Goal: Use online tool/utility: Utilize a website feature to perform a specific function

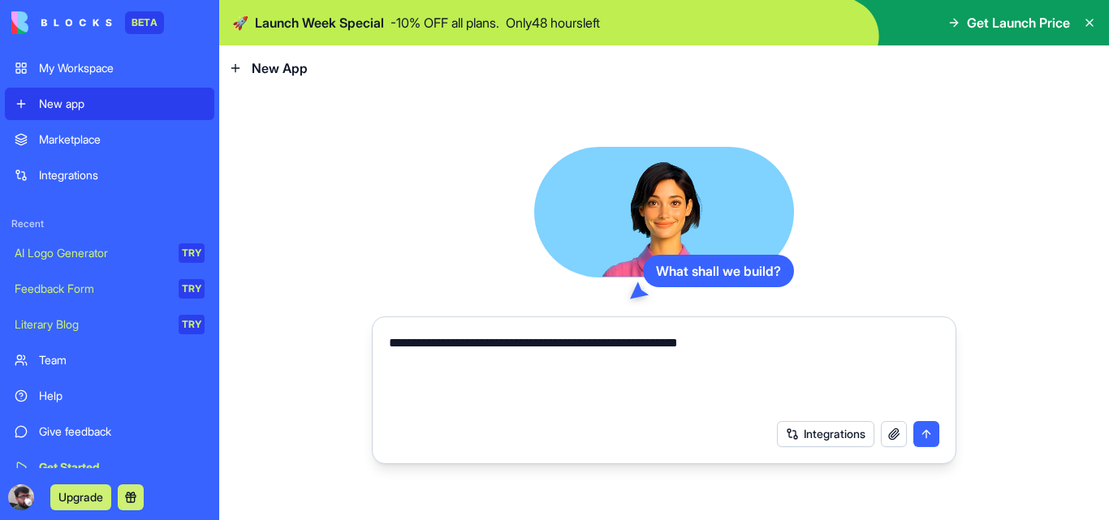
type textarea "**********"
click at [924, 436] on button "submit" at bounding box center [926, 434] width 26 height 26
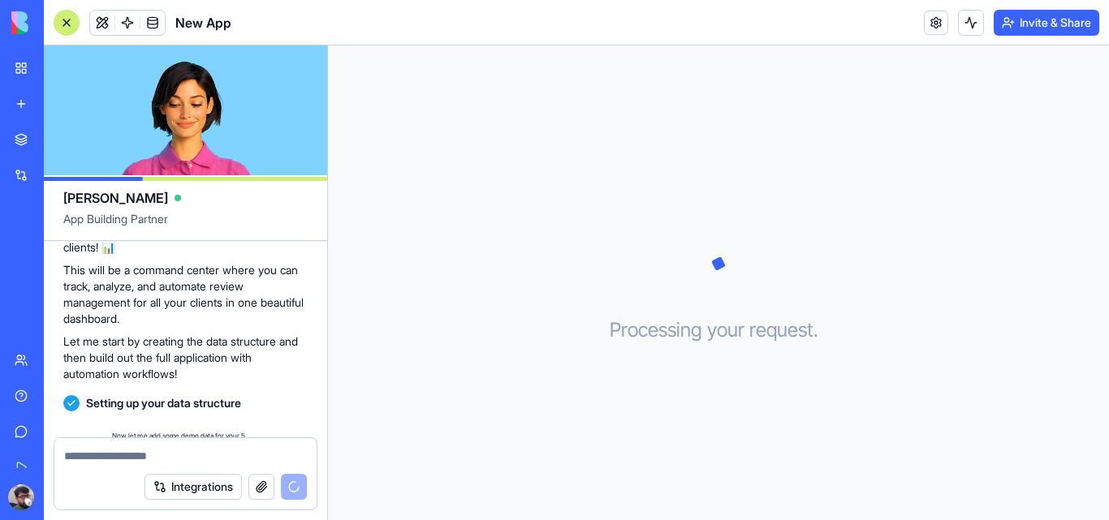
scroll to position [239, 0]
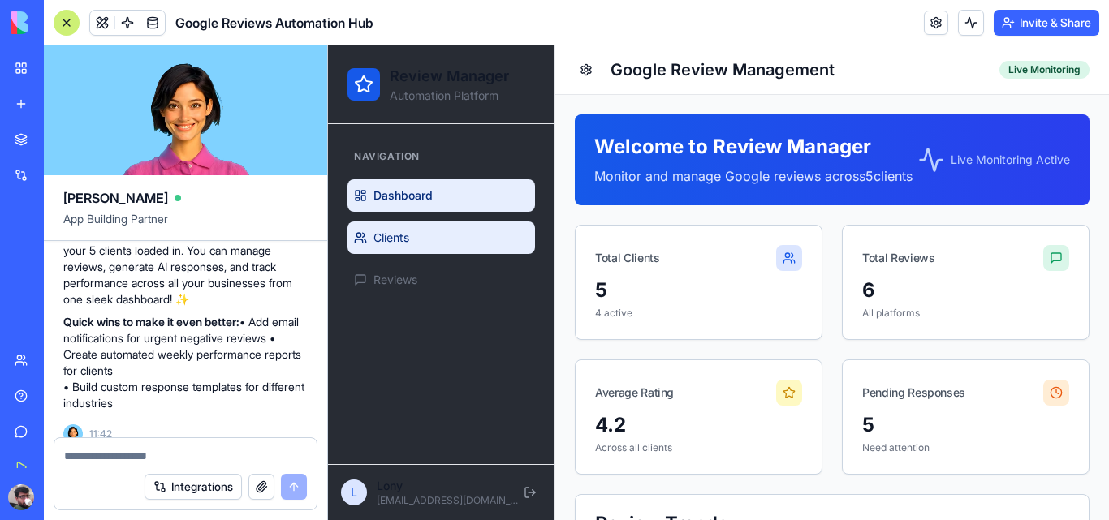
click at [412, 239] on link "Clients" at bounding box center [441, 238] width 188 height 32
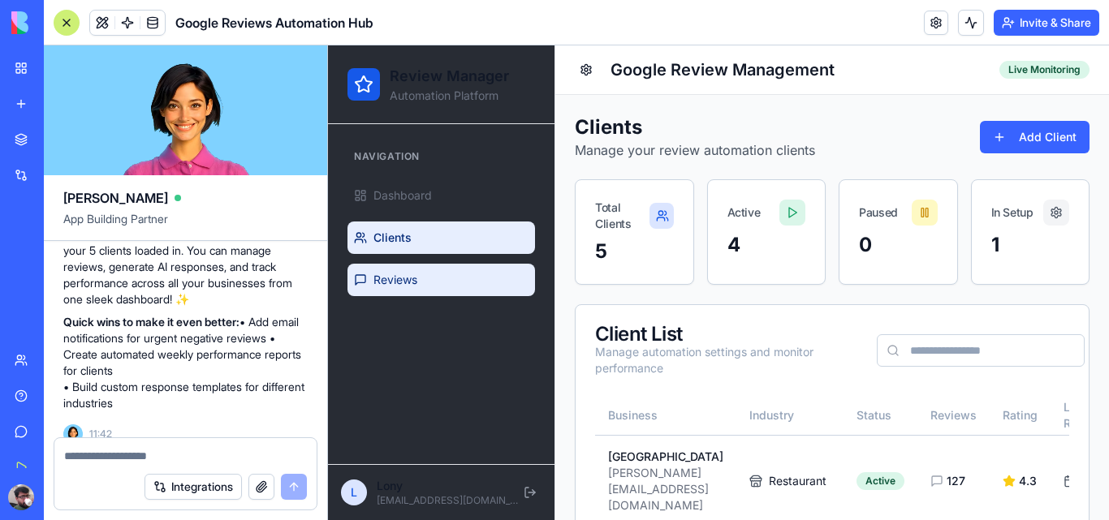
click at [404, 277] on span "Reviews" at bounding box center [395, 280] width 44 height 16
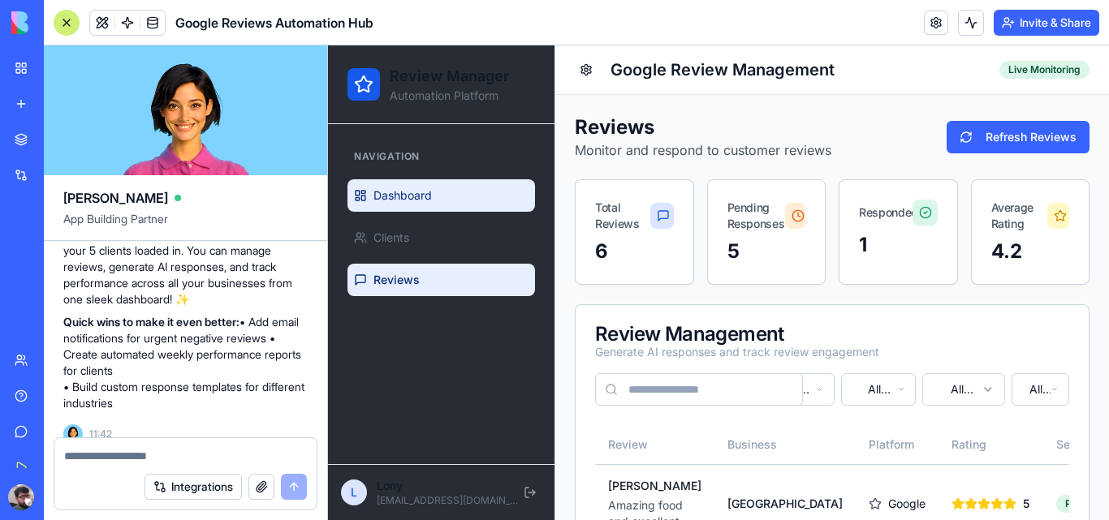
click at [437, 206] on link "Dashboard" at bounding box center [441, 195] width 188 height 32
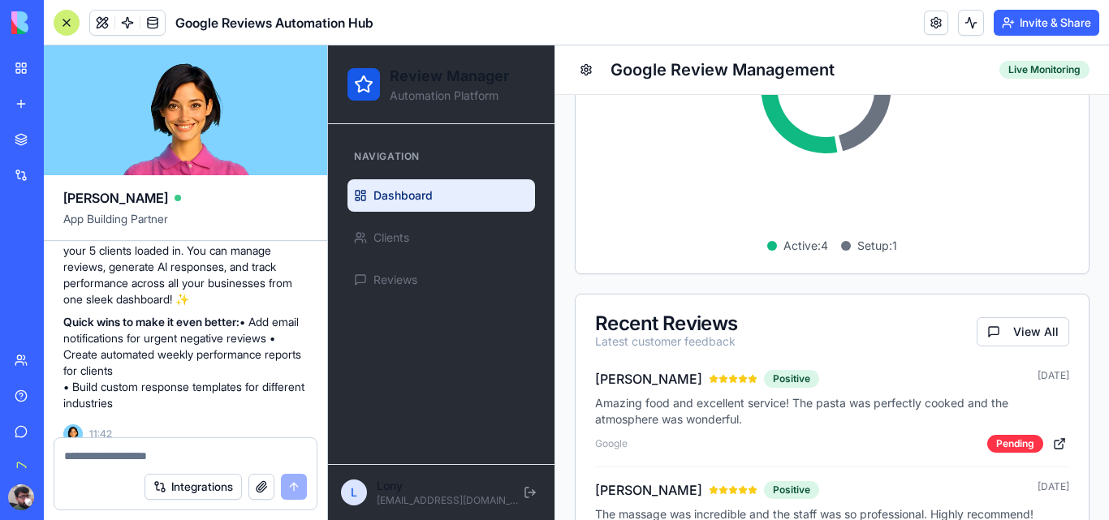
scroll to position [1083, 0]
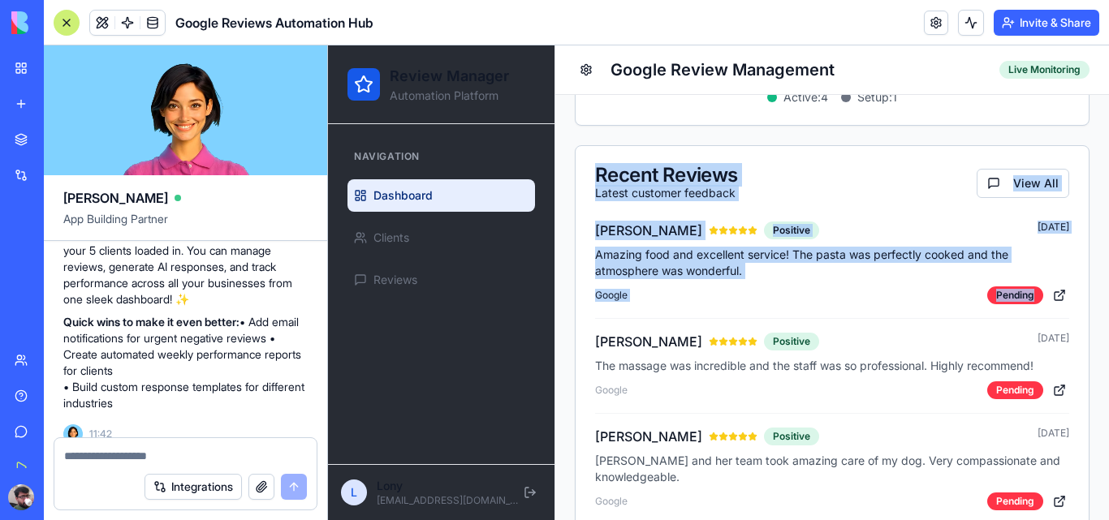
drag, startPoint x: 1089, startPoint y: 169, endPoint x: 1091, endPoint y: 107, distance: 61.7
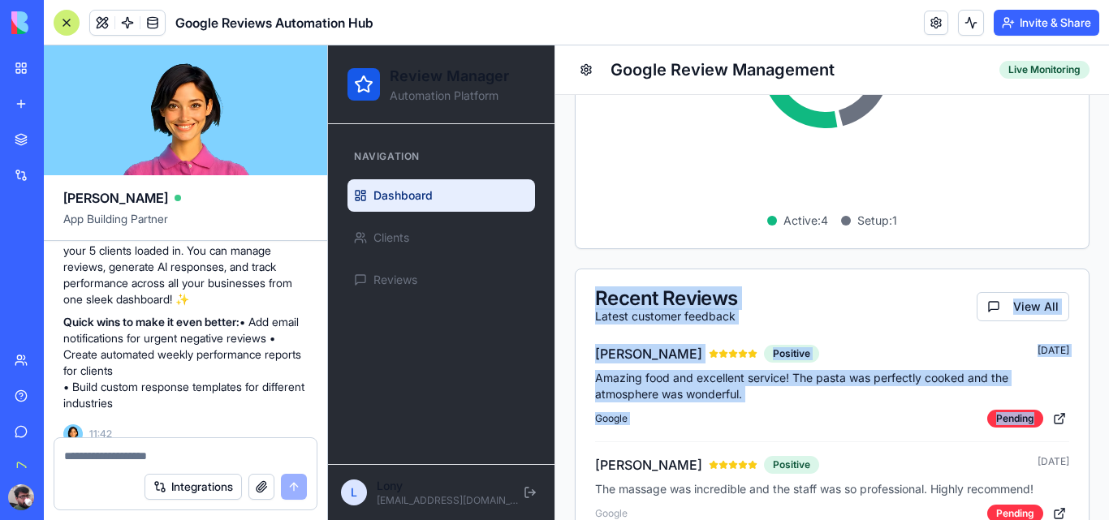
scroll to position [1136, 0]
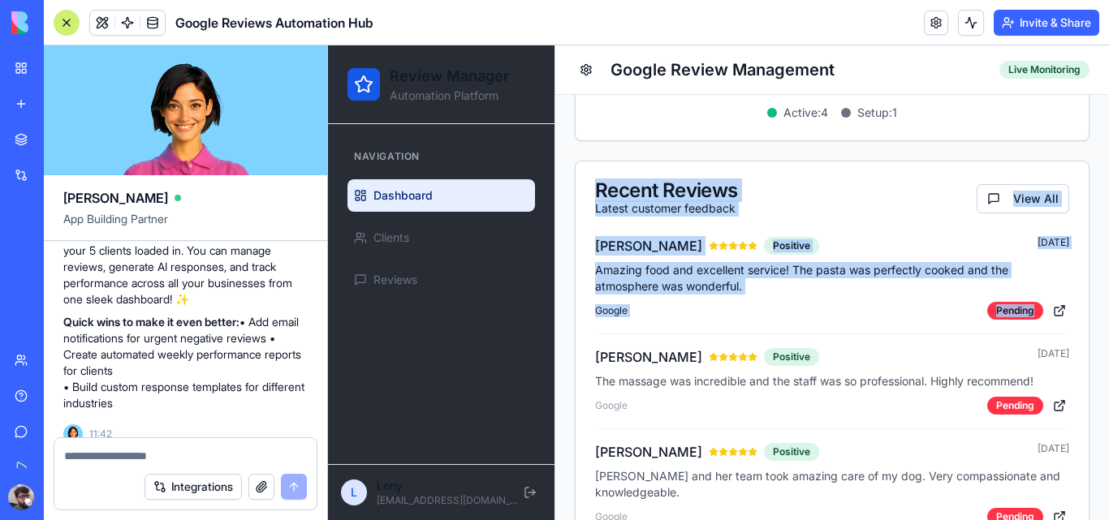
click at [913, 321] on div "Google Pending" at bounding box center [832, 310] width 474 height 19
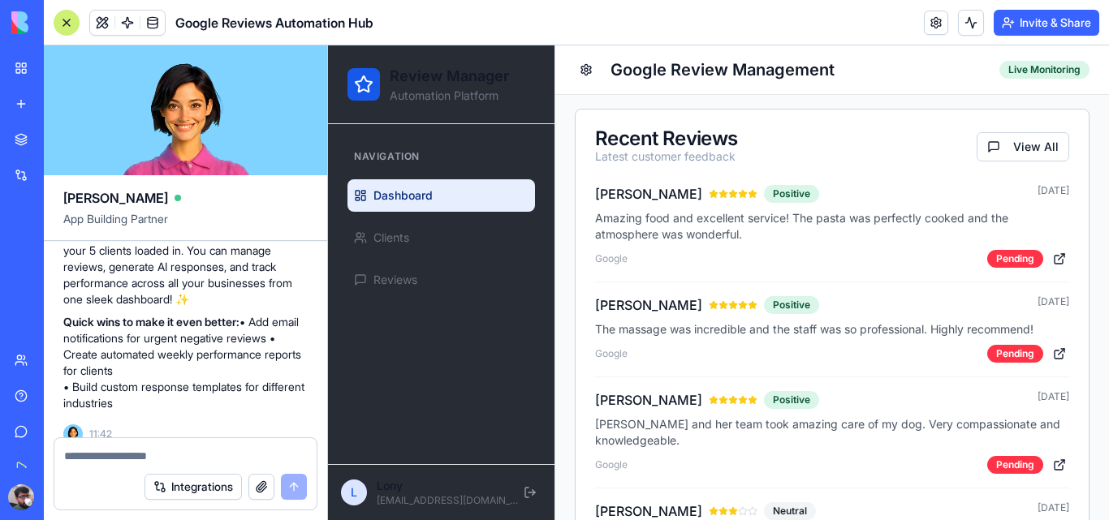
scroll to position [1184, 0]
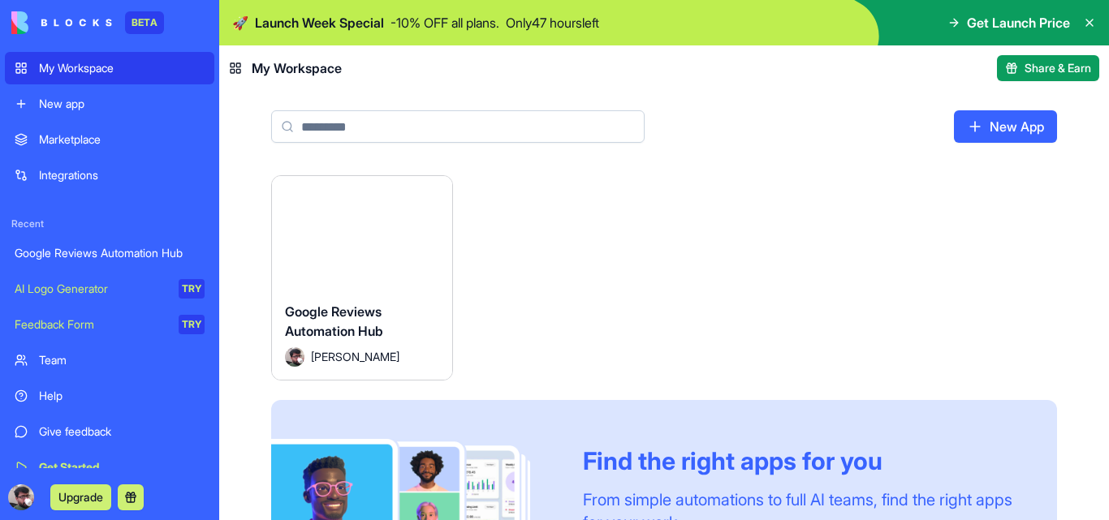
click at [99, 497] on button "Upgrade" at bounding box center [80, 498] width 61 height 26
click at [84, 494] on button "Upgrade" at bounding box center [80, 498] width 61 height 26
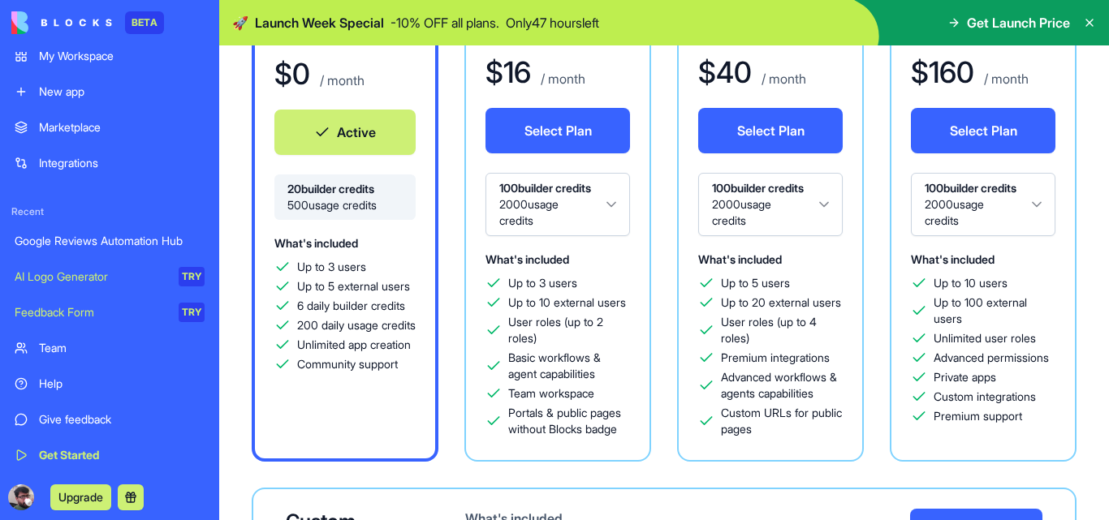
scroll to position [15, 0]
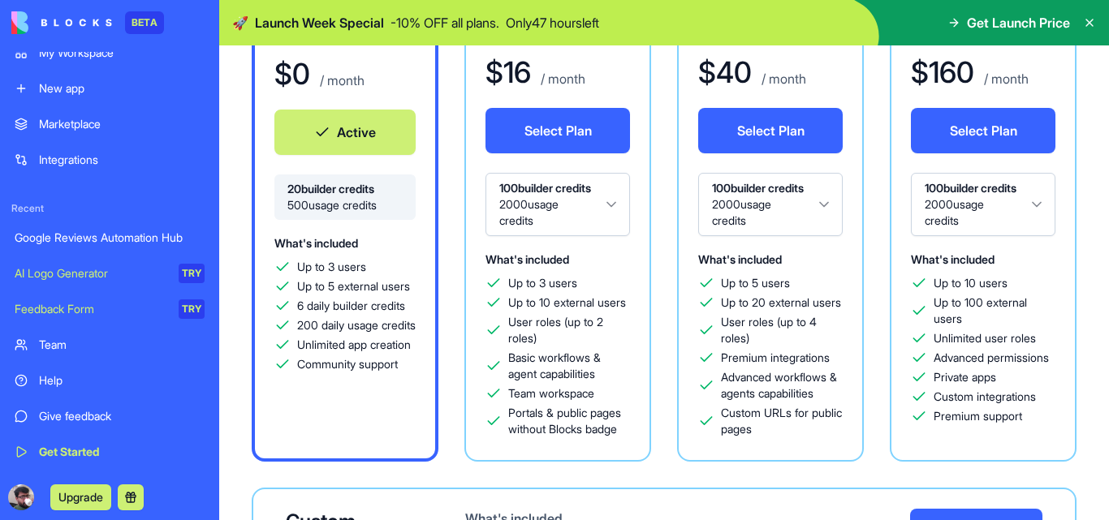
click at [80, 377] on div "Help" at bounding box center [122, 381] width 166 height 16
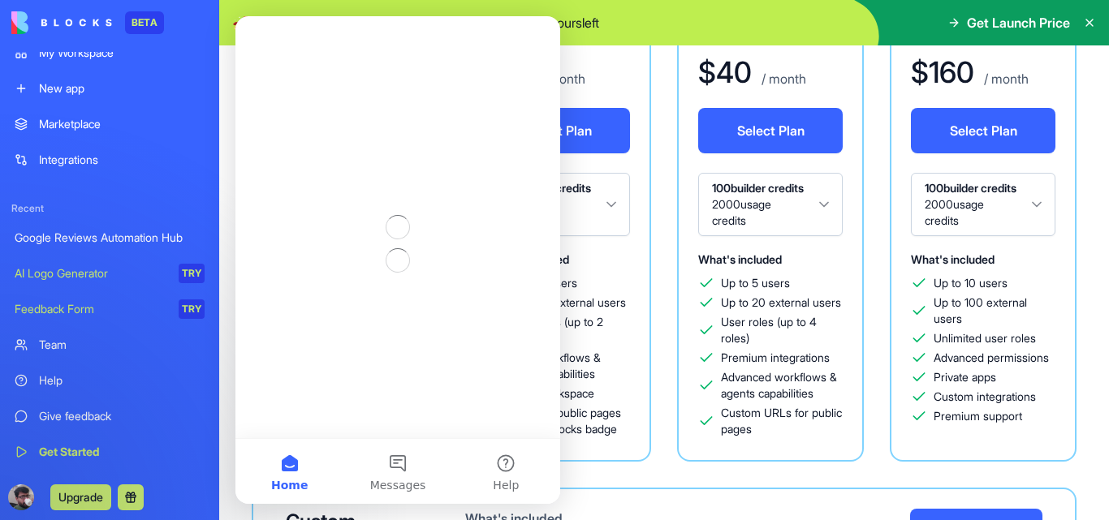
scroll to position [0, 0]
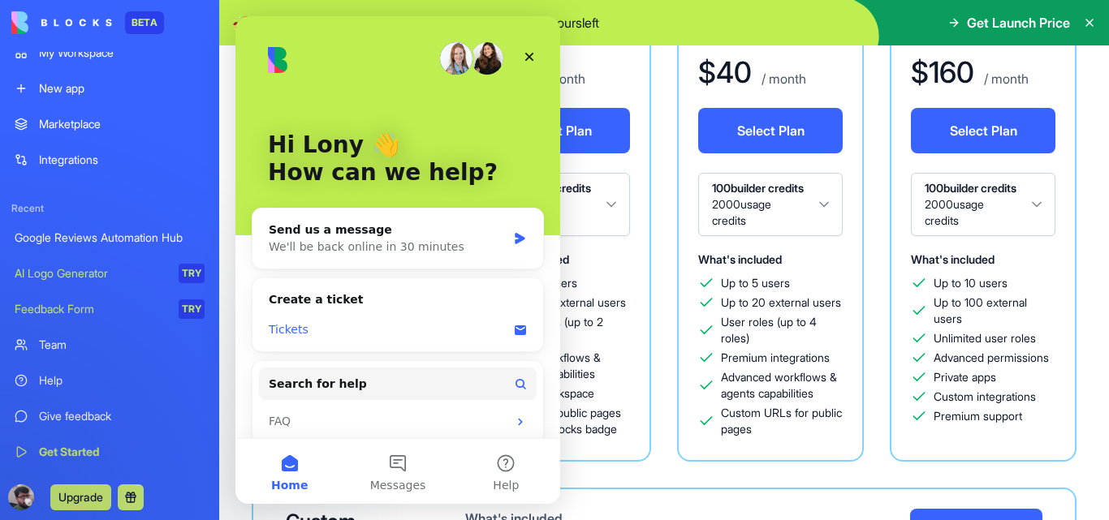
click at [308, 332] on div "Tickets" at bounding box center [388, 329] width 239 height 17
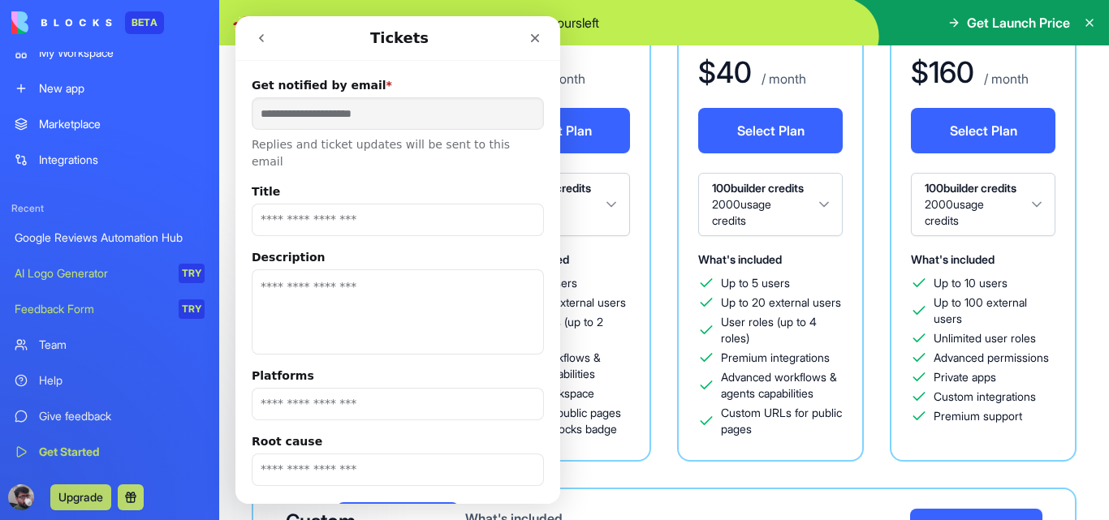
click at [341, 205] on input "Title" at bounding box center [398, 220] width 292 height 32
click at [536, 38] on icon "Close" at bounding box center [535, 38] width 9 height 9
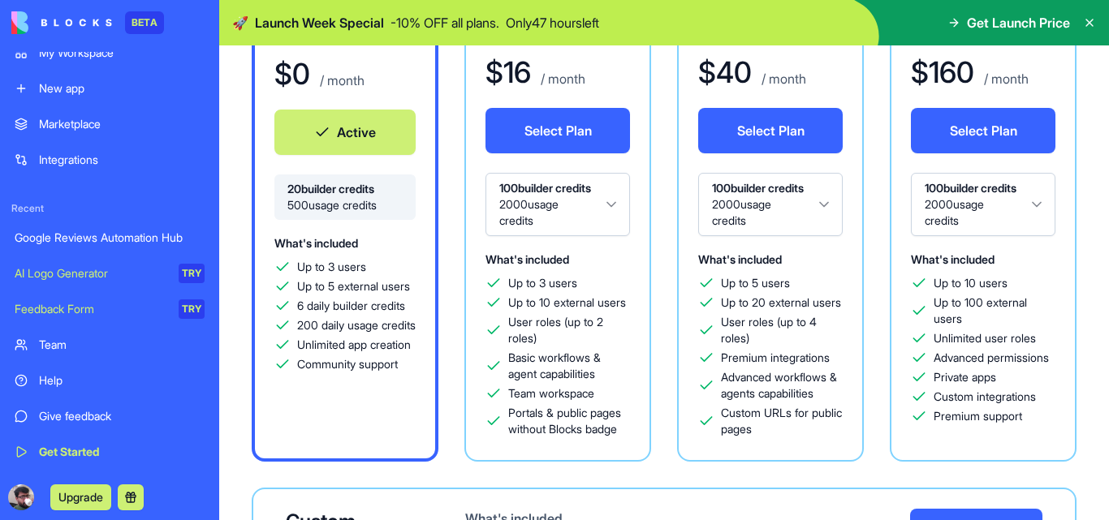
click at [1037, 212] on html "BETA My Workspace New app Marketplace Integrations Recent Google Reviews Automa…" at bounding box center [554, 260] width 1109 height 520
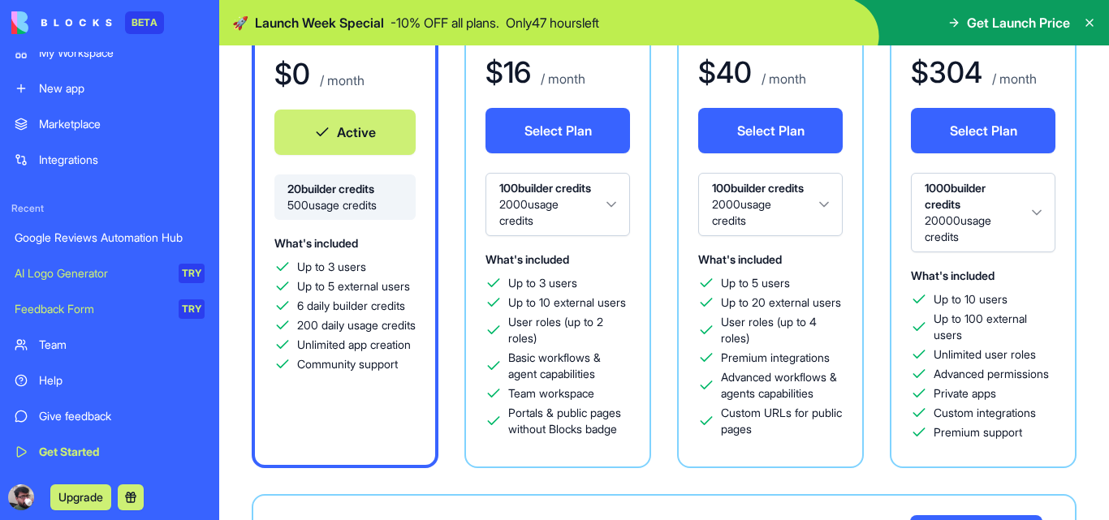
drag, startPoint x: 1108, startPoint y: 111, endPoint x: 780, endPoint y: 193, distance: 338.0
click at [1108, 111] on div "Choose your workspace plan Yearly (20% off) Monthly Free $ 0 / month Active 20 …" at bounding box center [664, 308] width 890 height 911
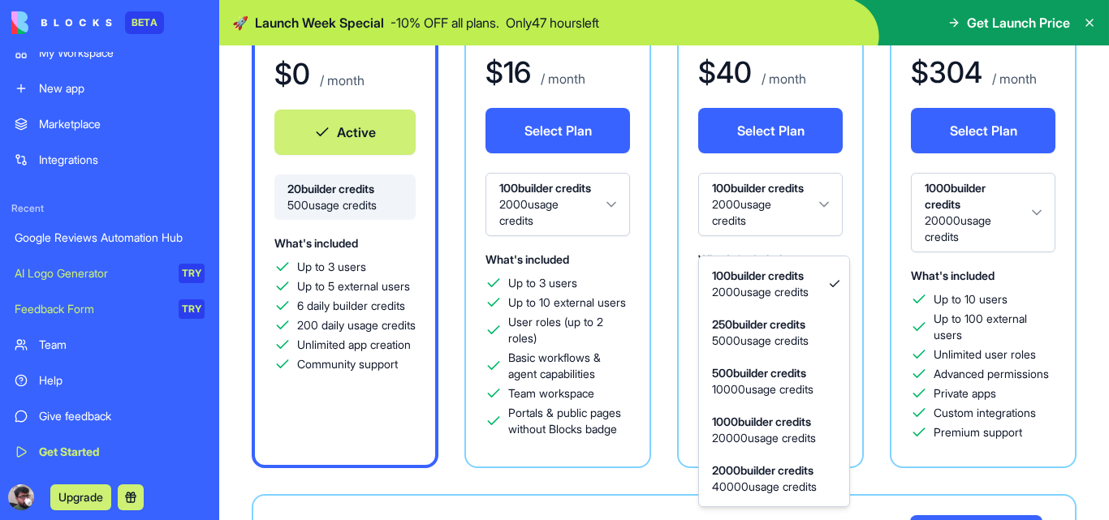
click at [780, 193] on html "BETA My Workspace New app Marketplace Integrations Recent Google Reviews Automa…" at bounding box center [554, 260] width 1109 height 520
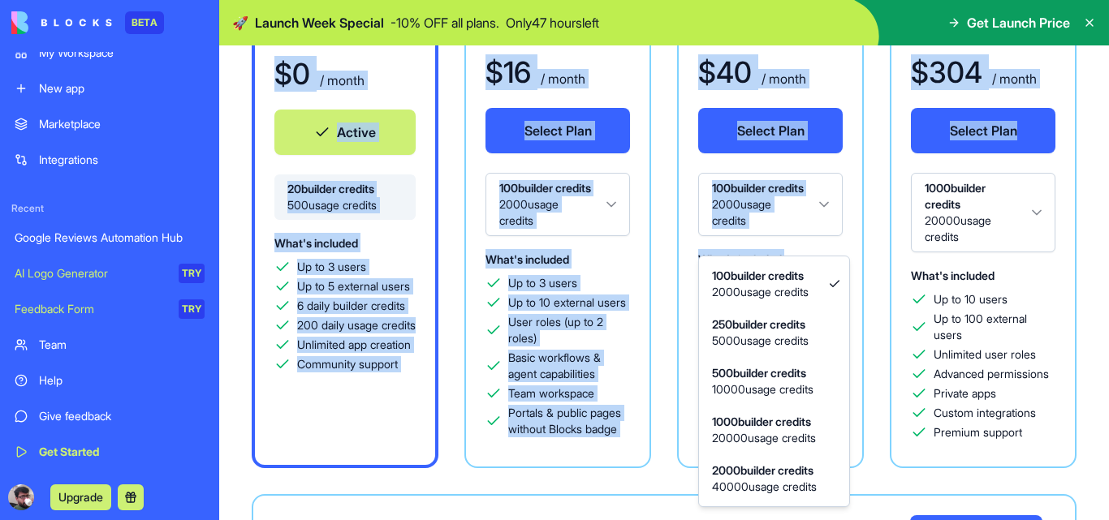
click at [780, 193] on html "BETA My Workspace New app Marketplace Integrations Recent Google Reviews Automa…" at bounding box center [554, 260] width 1109 height 520
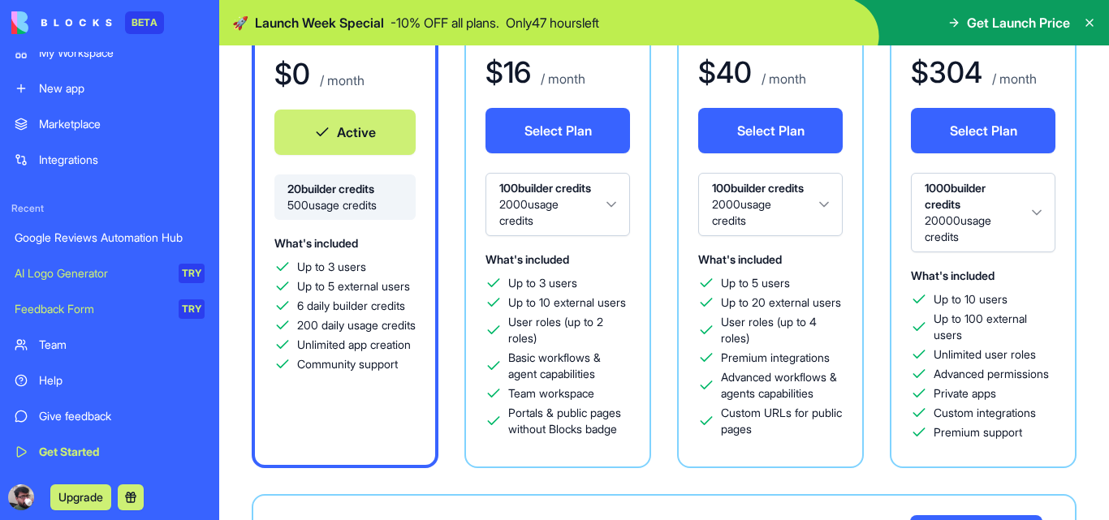
click at [71, 271] on div "AI Logo Generator" at bounding box center [91, 273] width 153 height 16
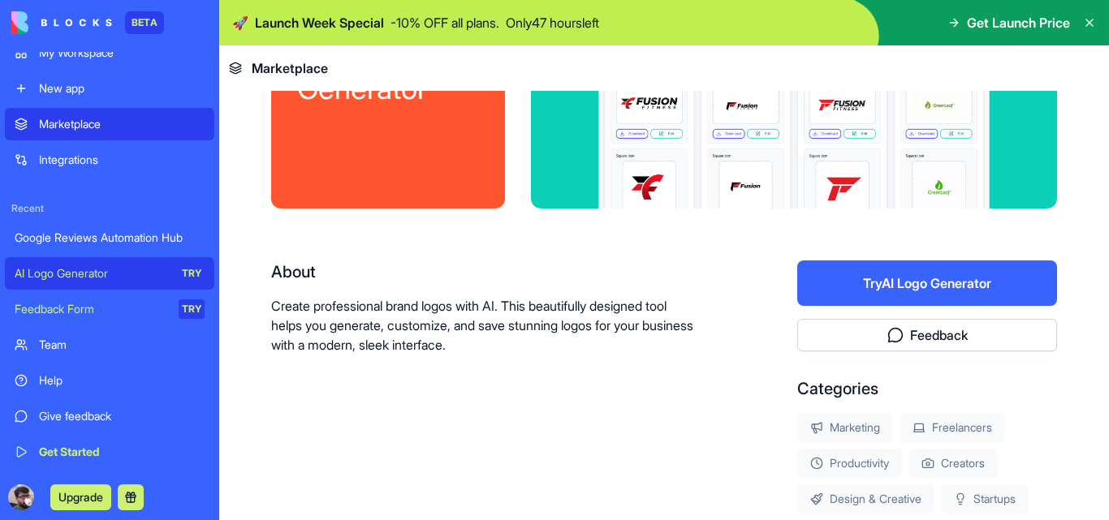
scroll to position [162, 0]
click at [882, 286] on button "Try AI Logo Generator" at bounding box center [927, 282] width 260 height 45
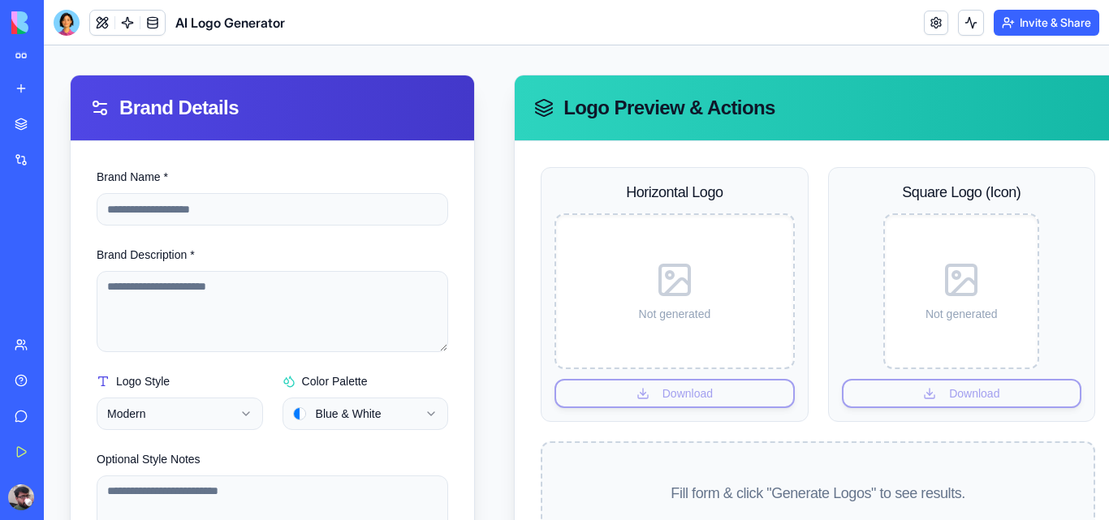
scroll to position [135, 0]
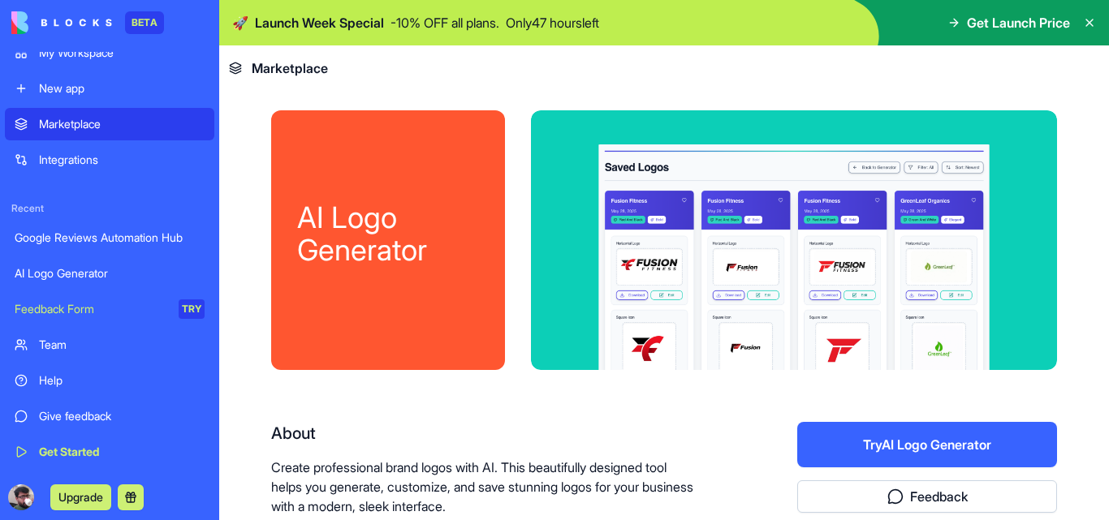
click at [63, 157] on div "Integrations" at bounding box center [122, 160] width 166 height 16
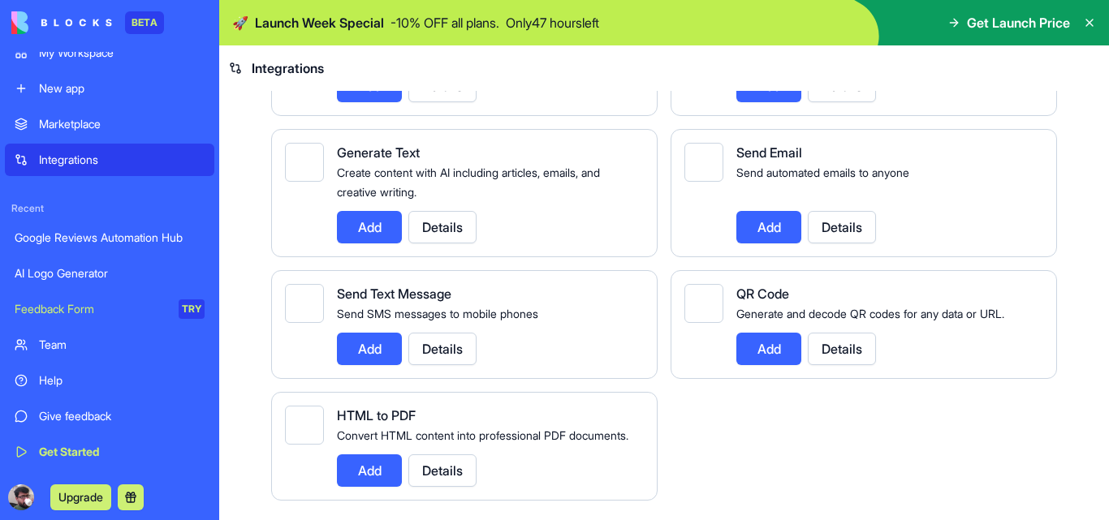
scroll to position [2361, 0]
click at [106, 126] on div "Marketplace" at bounding box center [122, 124] width 166 height 16
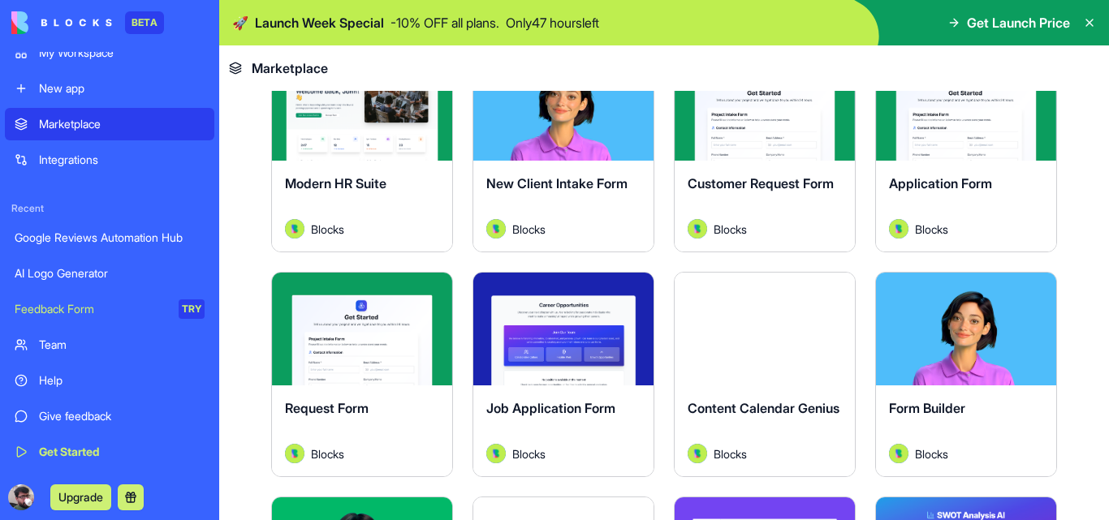
scroll to position [1731, 0]
